Goal: Task Accomplishment & Management: Use online tool/utility

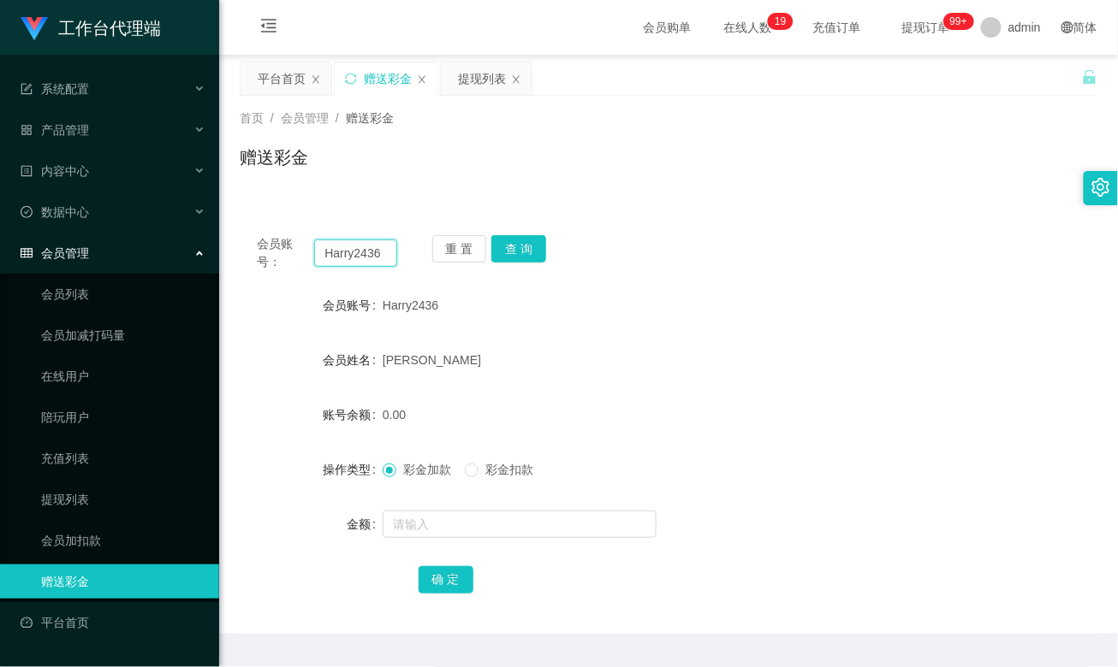
click at [361, 253] on input "Harry2436" at bounding box center [355, 253] width 82 height 27
paste input "252935799"
type input "252935799"
click at [512, 253] on button "查 询" at bounding box center [518, 248] width 55 height 27
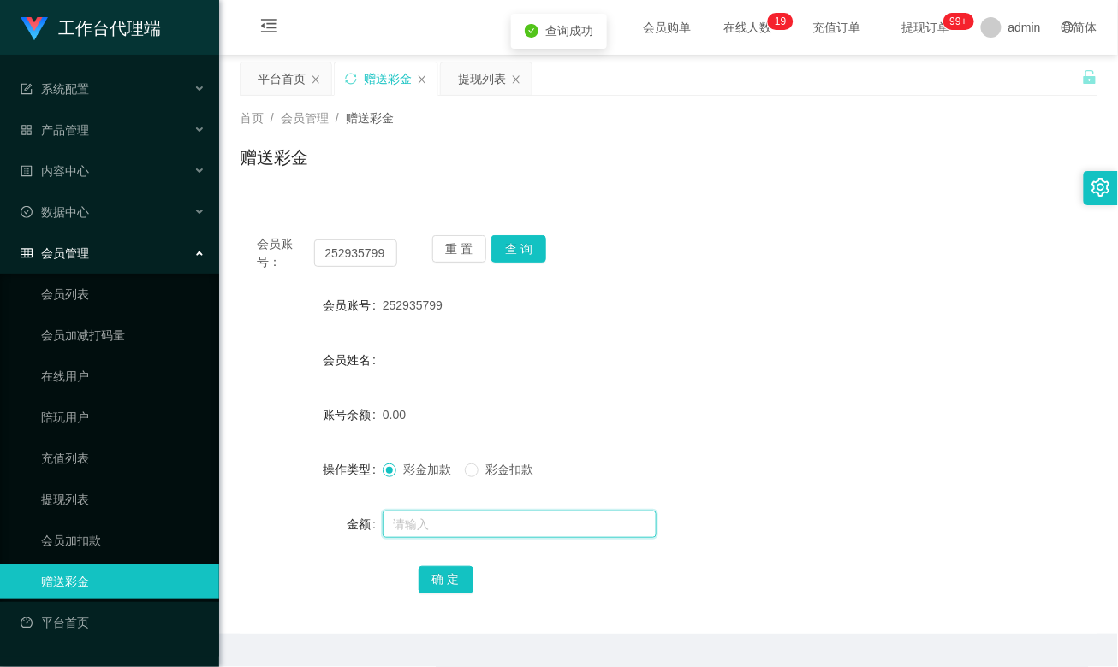
click at [425, 525] on input "text" at bounding box center [519, 524] width 274 height 27
type input "100"
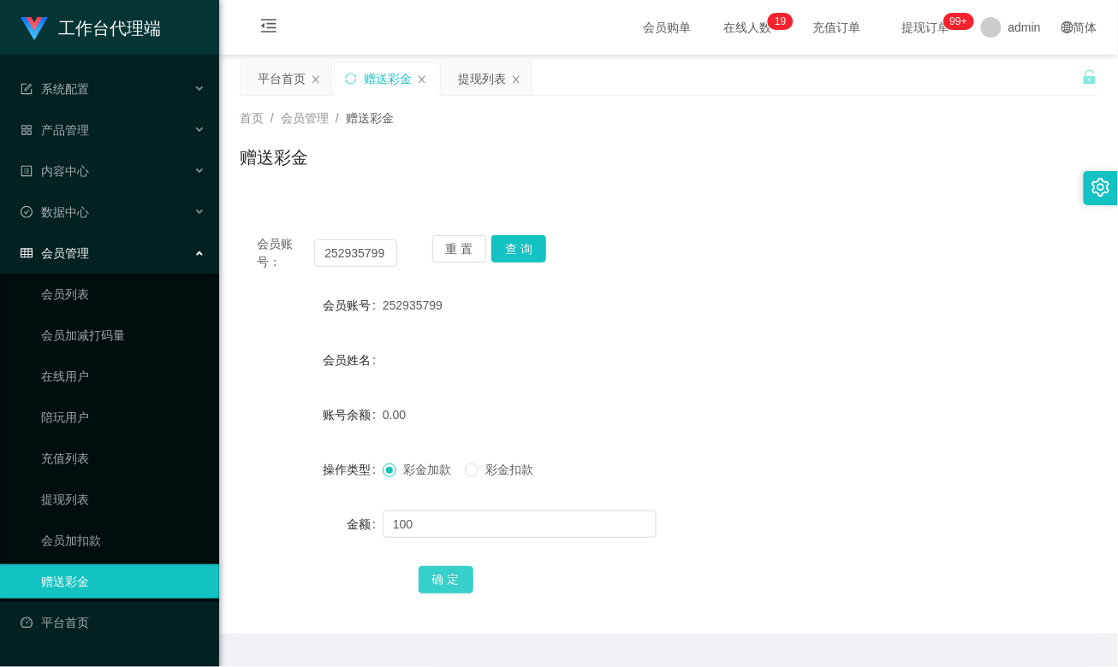
click at [439, 577] on button "确 定" at bounding box center [445, 579] width 55 height 27
click at [761, 387] on form "会员账号 252935799 会员姓名 账号余额 100.00 操作类型 彩金加款 彩金扣款 金额 确 定" at bounding box center [668, 442] width 857 height 308
click at [518, 248] on button "查 询" at bounding box center [518, 248] width 55 height 27
click at [724, 289] on div "252935799" at bounding box center [632, 305] width 501 height 34
click at [733, 278] on div "会员账号： 252935799 重 置 查 询 会员账号 252935799 会员姓名 [PERSON_NAME] 账号余额 0.00 操作类型 彩金加款 彩…" at bounding box center [668, 426] width 857 height 416
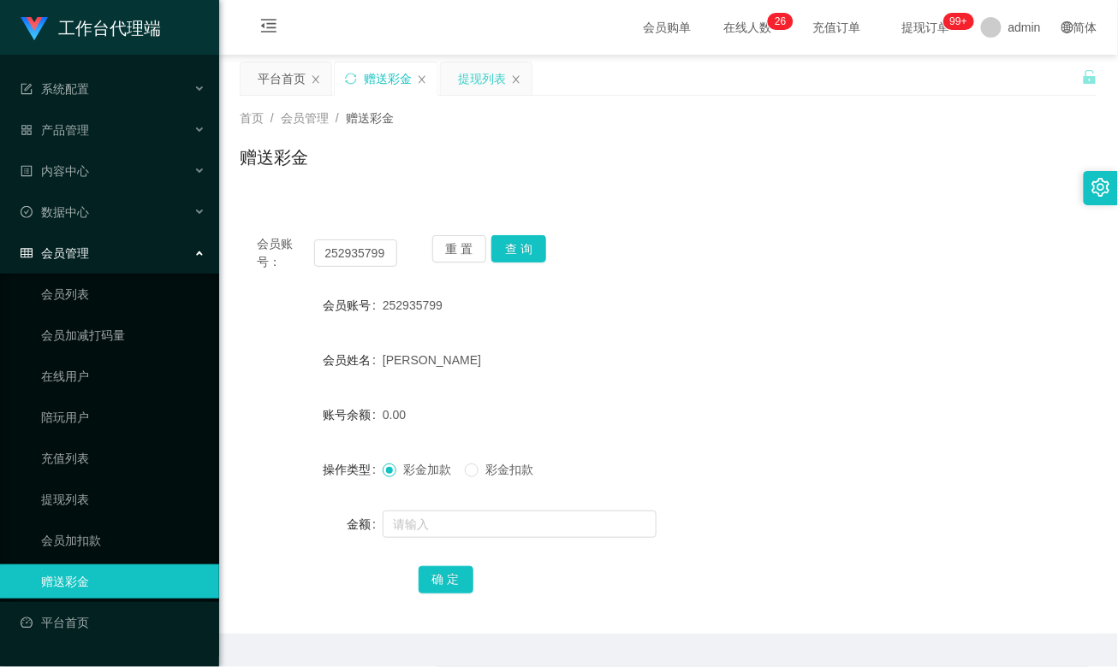
click at [473, 74] on div "提现列表" at bounding box center [482, 78] width 48 height 33
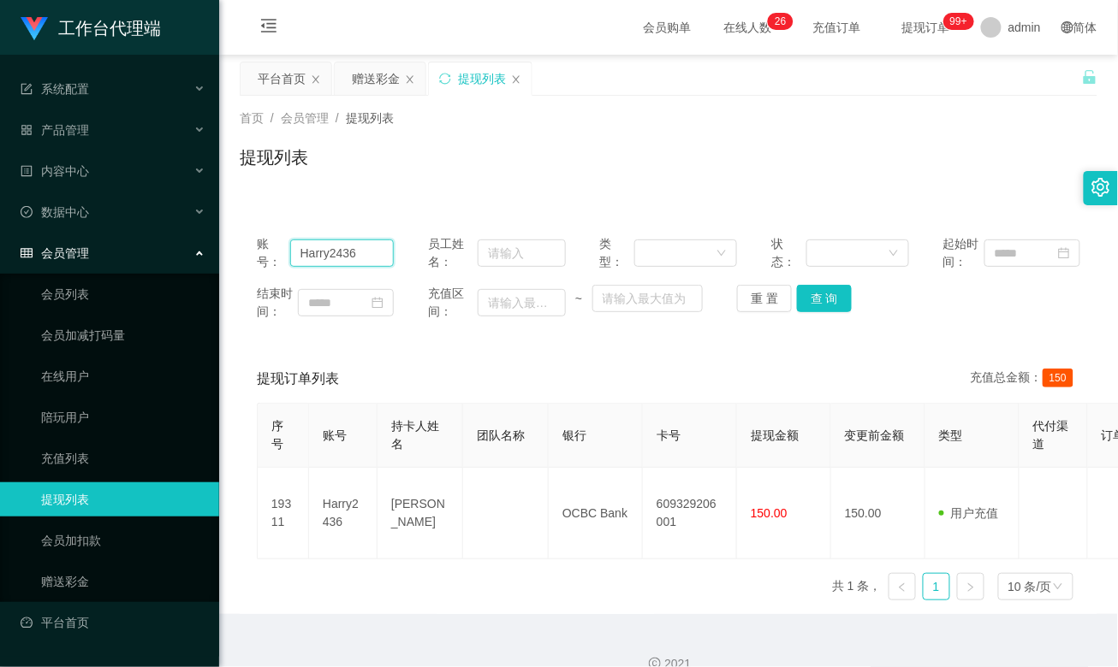
click at [337, 248] on input "Harry2436" at bounding box center [342, 253] width 104 height 27
paste input "252935799"
type input "252935799"
click at [815, 296] on button "查 询" at bounding box center [824, 298] width 55 height 27
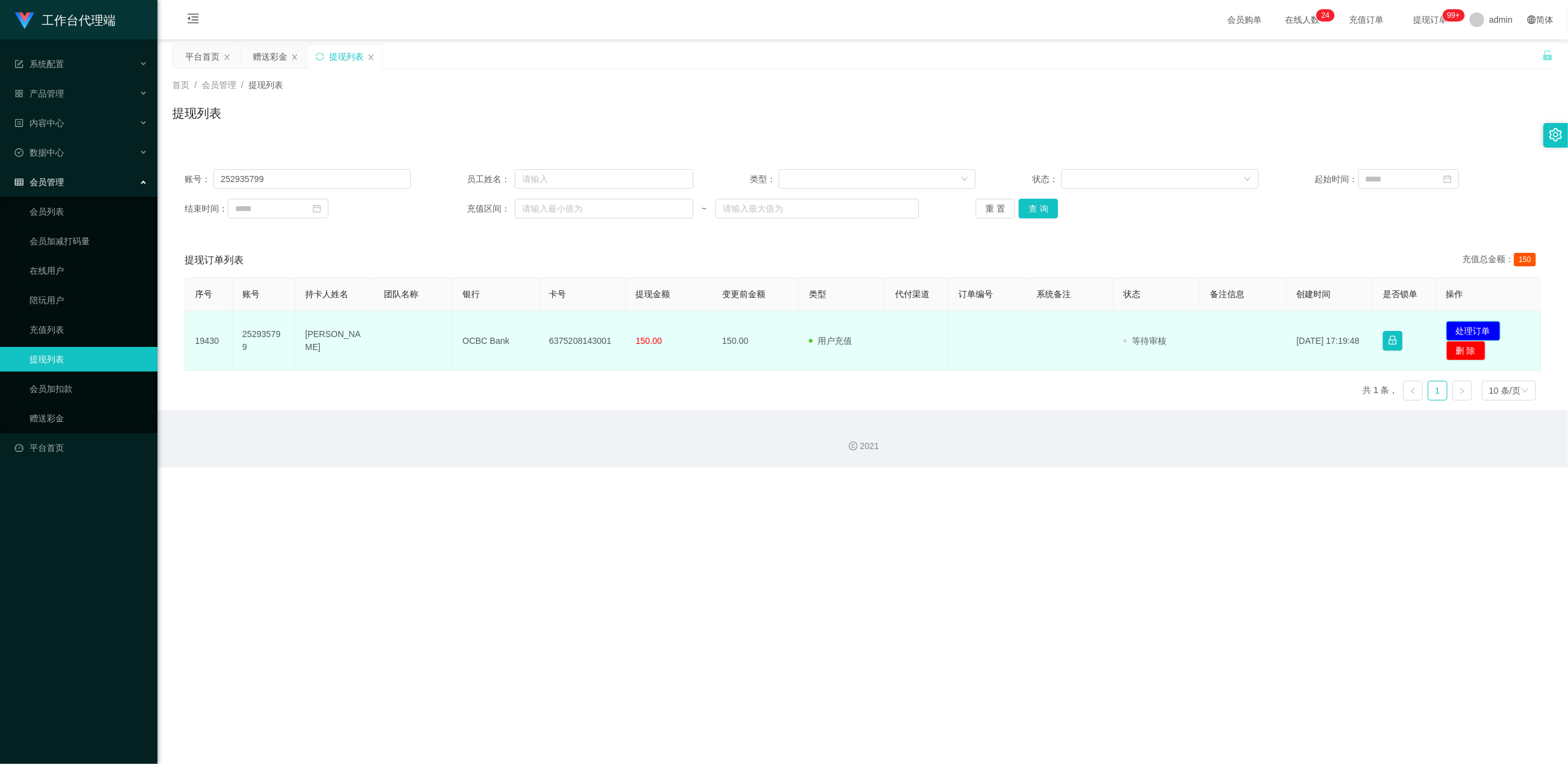
click at [803, 328] on button "处理订单" at bounding box center [1473, 331] width 54 height 19
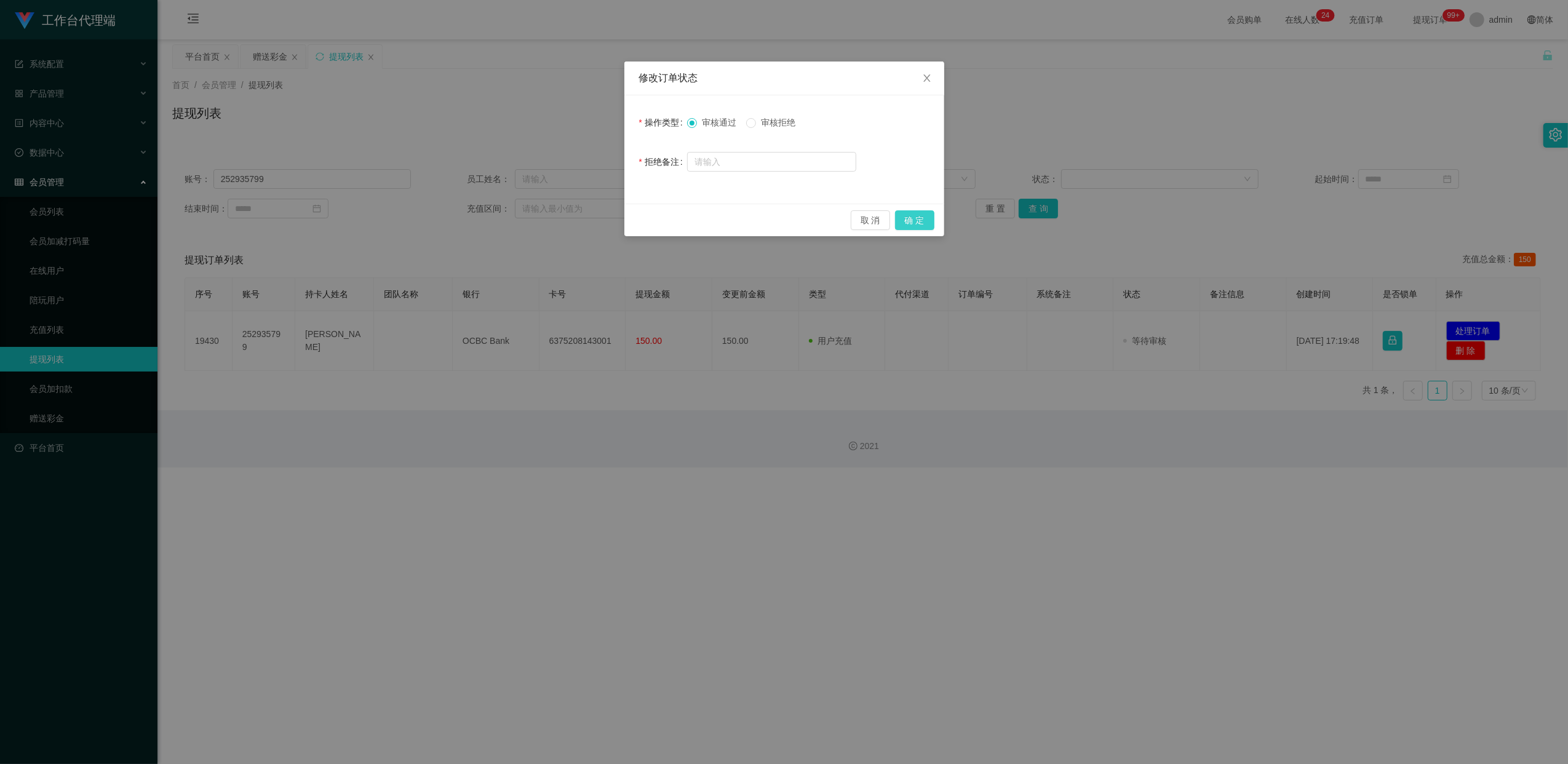
click at [803, 219] on button "确 定" at bounding box center [914, 220] width 40 height 19
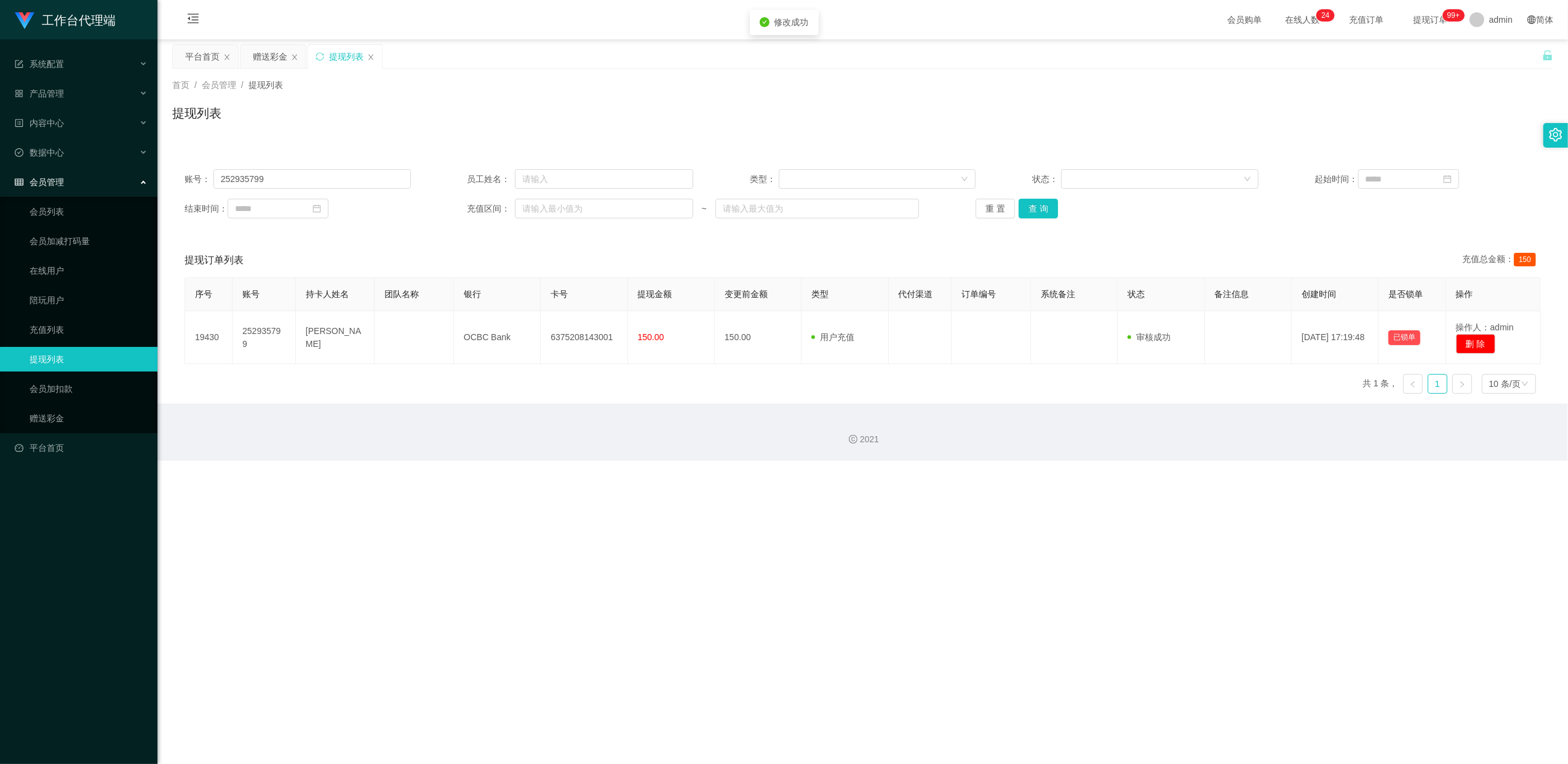
click at [803, 237] on div "账号： 252935799 员工姓名： 类型： 状态： 起始时间： 结束时间： 充值区间： ~ 重 置 查 询 提现订单列表 充值总金额： 150 序号 账号…" at bounding box center [863, 280] width 1381 height 247
click at [272, 62] on div "赠送彩金" at bounding box center [270, 56] width 35 height 24
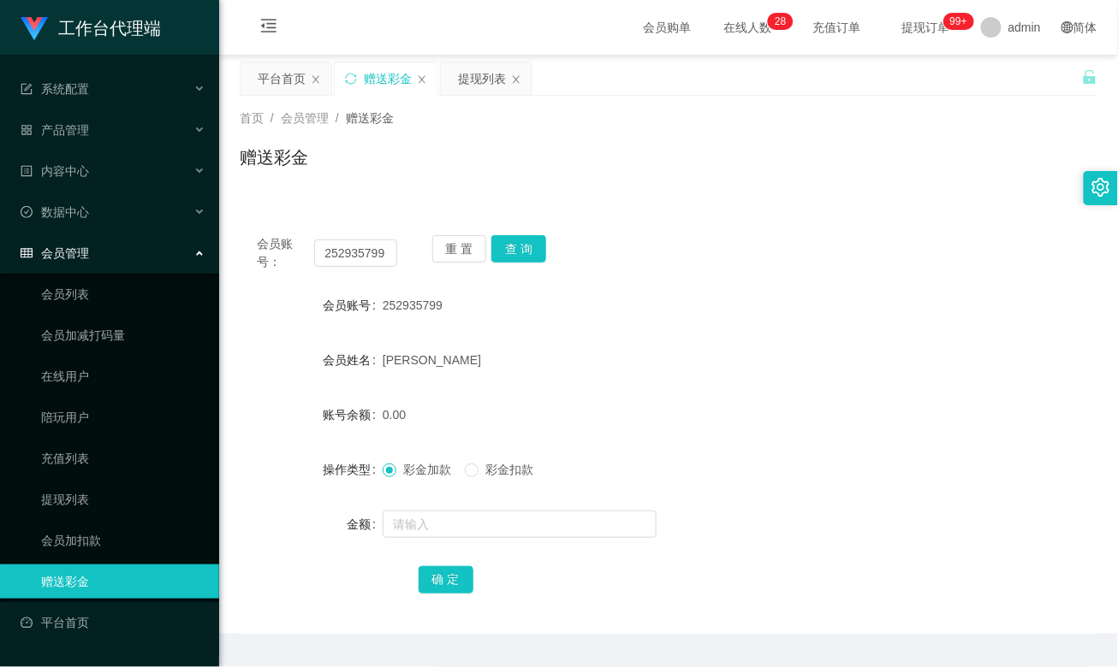
click at [240, 382] on main "关闭左侧 关闭右侧 关闭其它 刷新页面 平台首页 赠送彩金 提现列表 首页 / 会员管理 / 赠送彩金 / 赠送彩金 会员账号： 252935799 重 置 …" at bounding box center [668, 344] width 898 height 579
